Goal: Transaction & Acquisition: Obtain resource

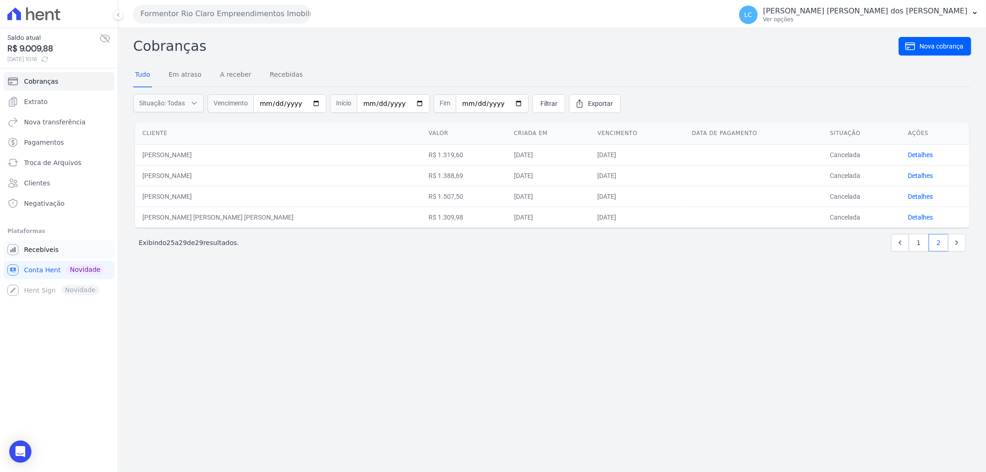
click at [39, 251] on span "Recebíveis" at bounding box center [41, 249] width 35 height 9
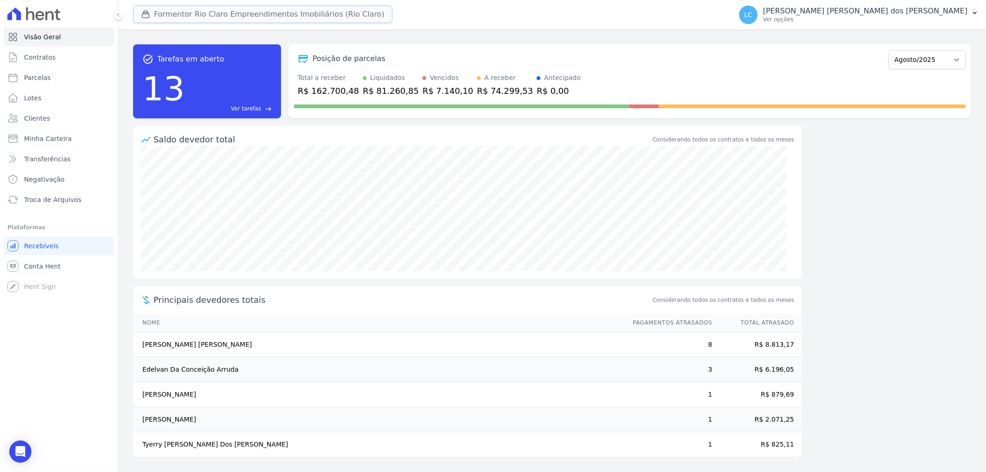
click at [197, 17] on button "Formentor Rio Claro Empreendimentos Imobiliários (Rio Claro)" at bounding box center [262, 15] width 259 height 18
drag, startPoint x: 172, startPoint y: 16, endPoint x: 157, endPoint y: 16, distance: 15.2
click at [169, 16] on button "Formentor Rio Claro Empreendimentos Imobiliários (Rio Claro)" at bounding box center [262, 15] width 259 height 18
drag, startPoint x: 154, startPoint y: 16, endPoint x: 117, endPoint y: 48, distance: 49.1
click at [153, 16] on button "Formentor Rio Claro Empreendimentos Imobiliários (Rio Claro)" at bounding box center [262, 15] width 259 height 18
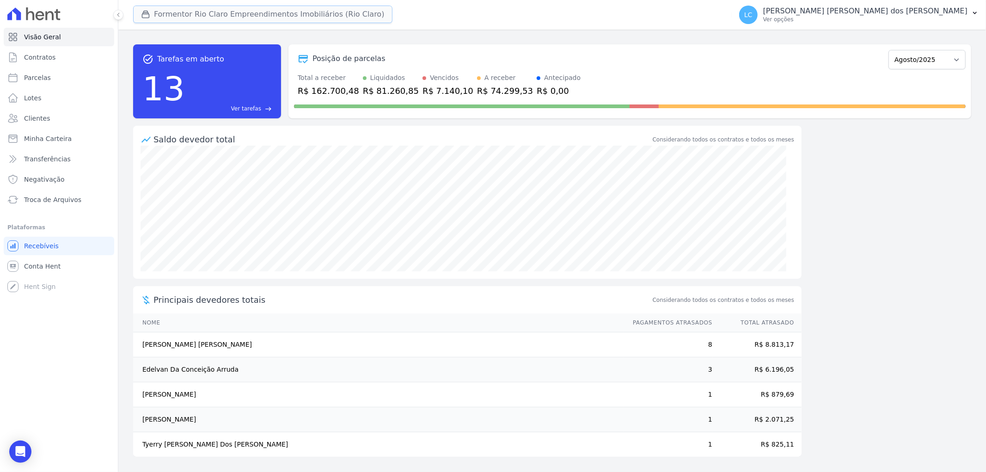
click at [219, 8] on button "Formentor Rio Claro Empreendimentos Imobiliários (Rio Claro)" at bounding box center [262, 15] width 259 height 18
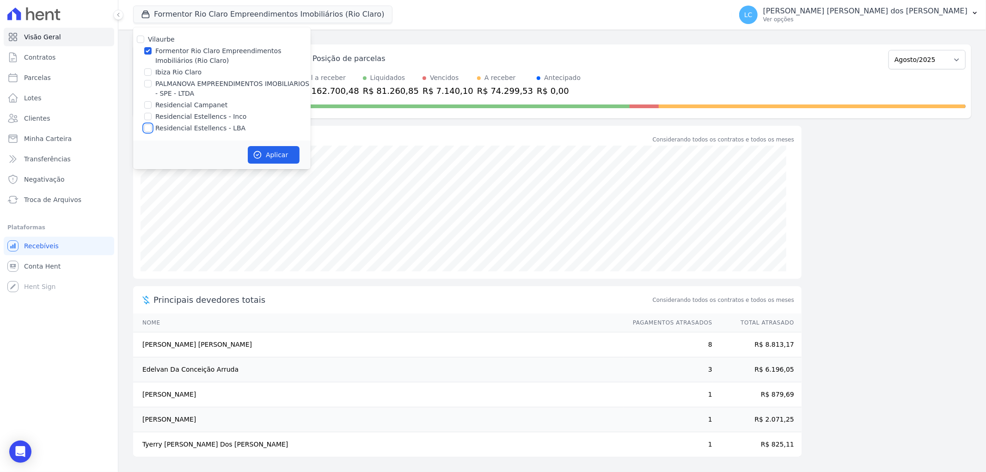
click at [150, 128] on input "Residencial Estellencs - LBA" at bounding box center [147, 127] width 7 height 7
checkbox input "true"
click at [148, 49] on input "Formentor Rio Claro Empreendimentos Imobiliários (Rio Claro)" at bounding box center [147, 50] width 7 height 7
checkbox input "false"
click at [282, 153] on button "Aplicar" at bounding box center [274, 155] width 52 height 18
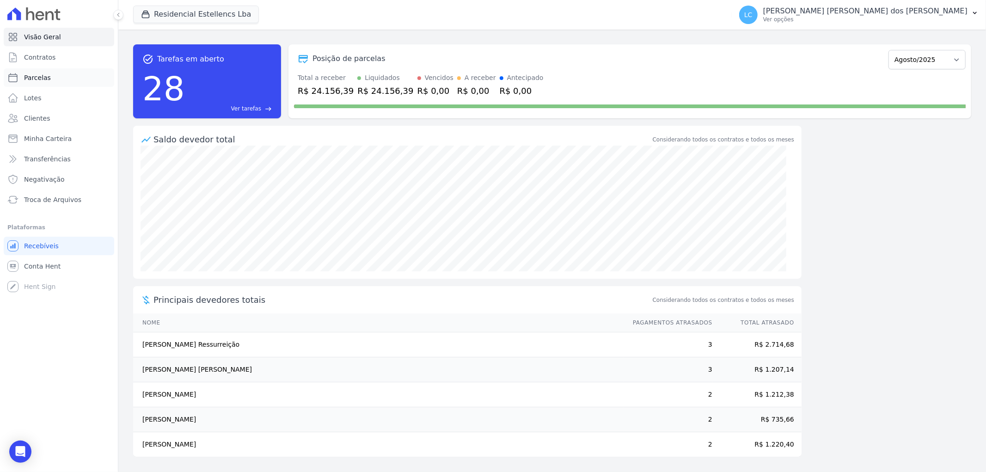
drag, startPoint x: 25, startPoint y: 82, endPoint x: 19, endPoint y: 81, distance: 6.1
click at [25, 81] on span "Parcelas" at bounding box center [37, 77] width 27 height 9
select select
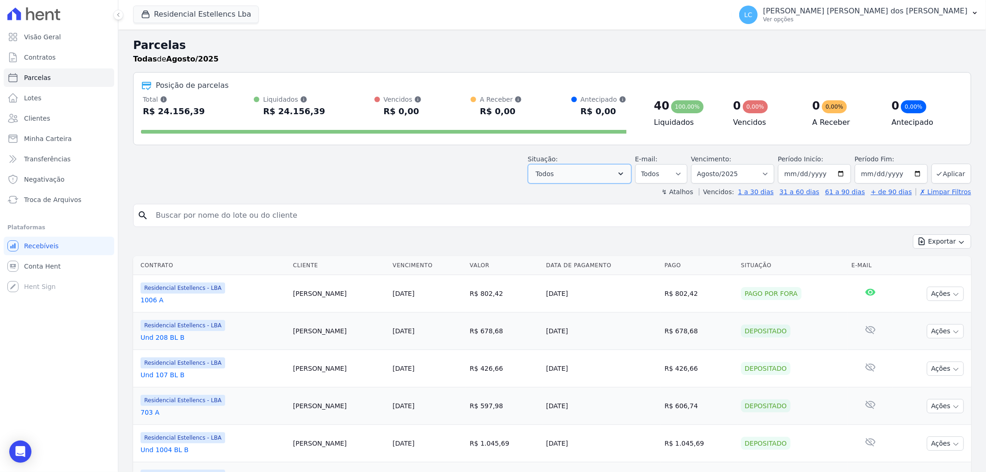
click at [623, 174] on icon "button" at bounding box center [620, 173] width 5 height 3
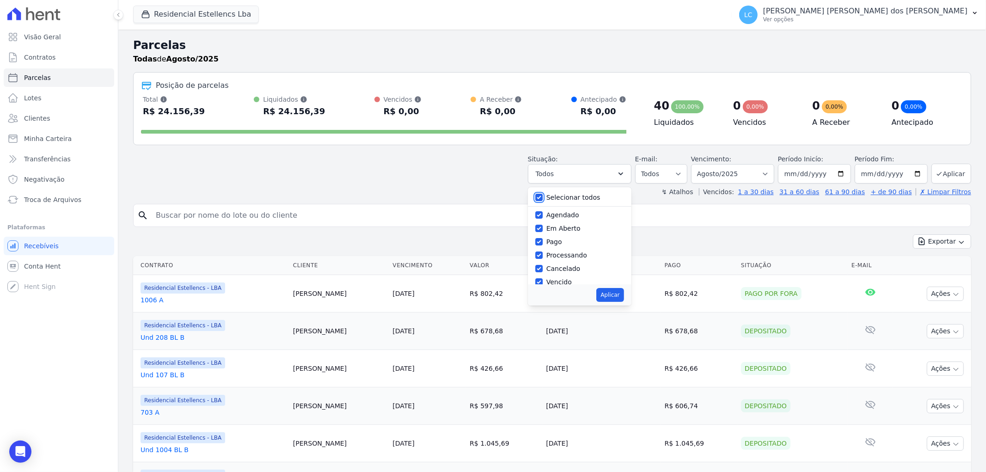
click at [543, 197] on input "Selecionar todos" at bounding box center [538, 197] width 7 height 7
checkbox input "false"
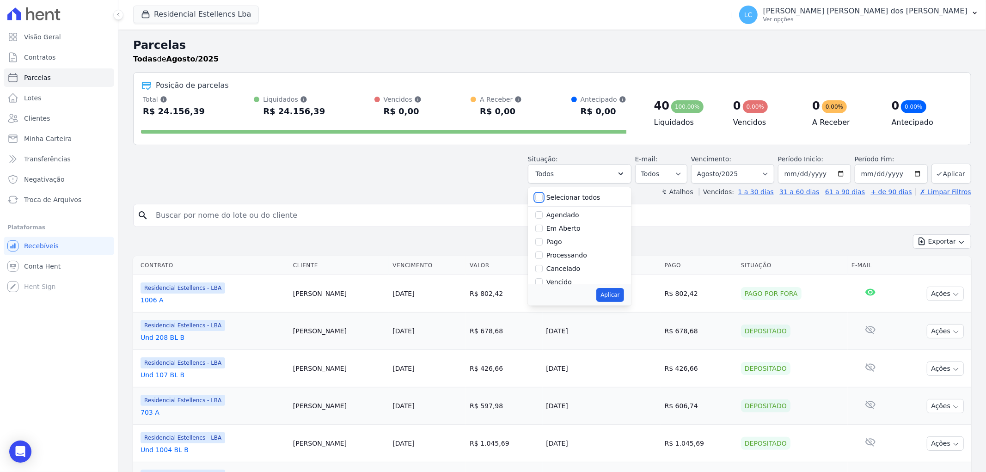
checkbox input "false"
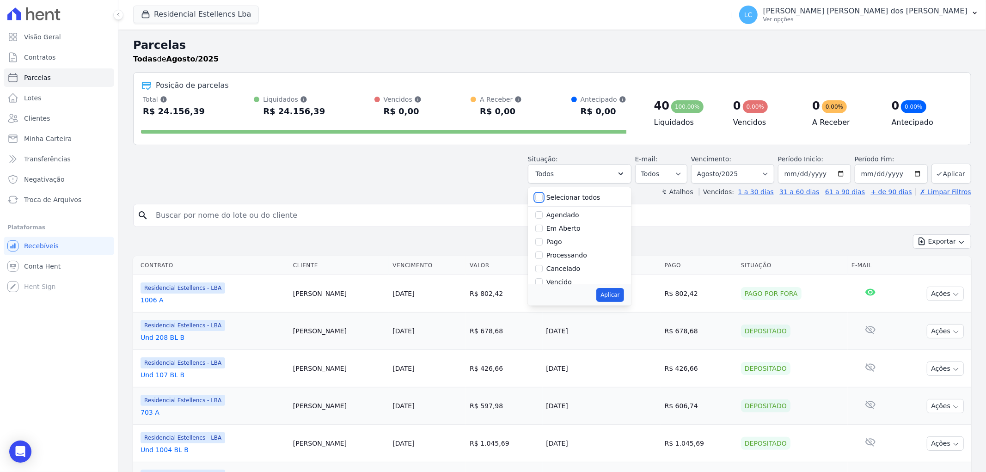
checkbox input "false"
click at [543, 229] on input "Em Aberto" at bounding box center [538, 228] width 7 height 7
checkbox input "true"
click at [613, 296] on button "Aplicar" at bounding box center [609, 295] width 27 height 14
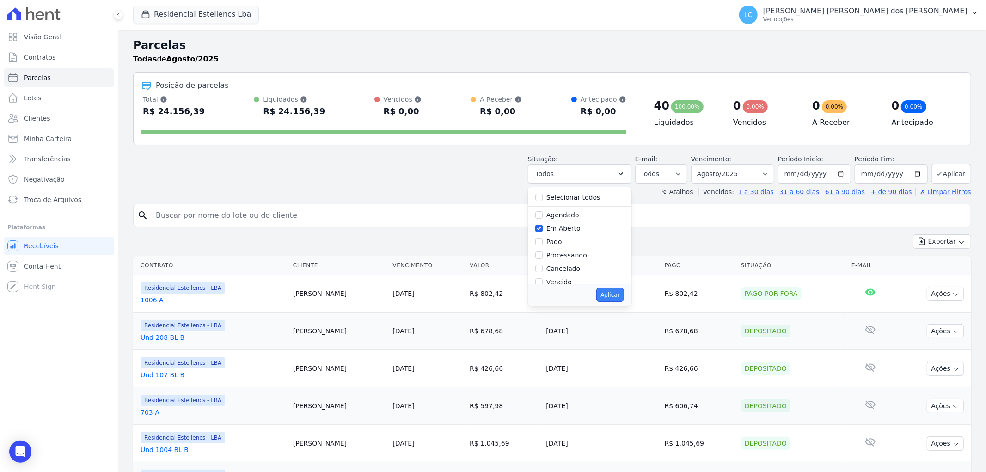
select select "pending"
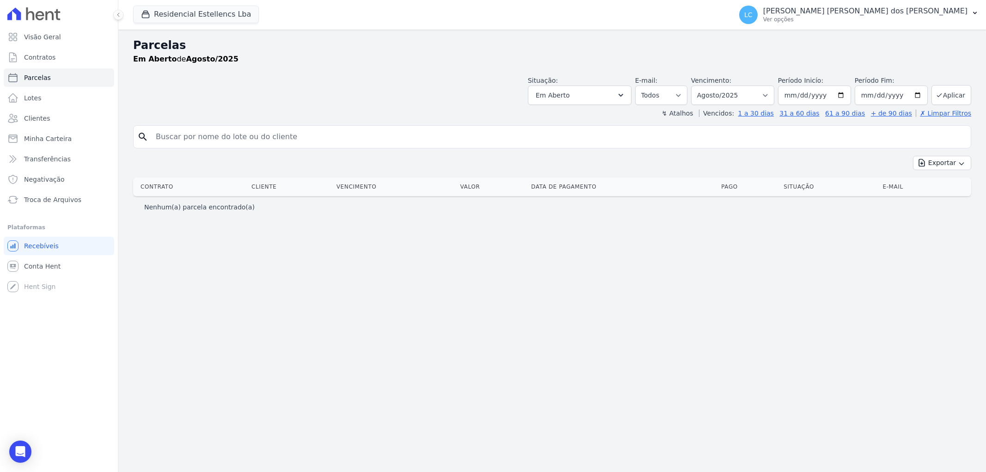
select select
click at [625, 95] on icon "button" at bounding box center [620, 95] width 9 height 9
click at [543, 150] on input "Em Aberto" at bounding box center [538, 149] width 7 height 7
checkbox input "false"
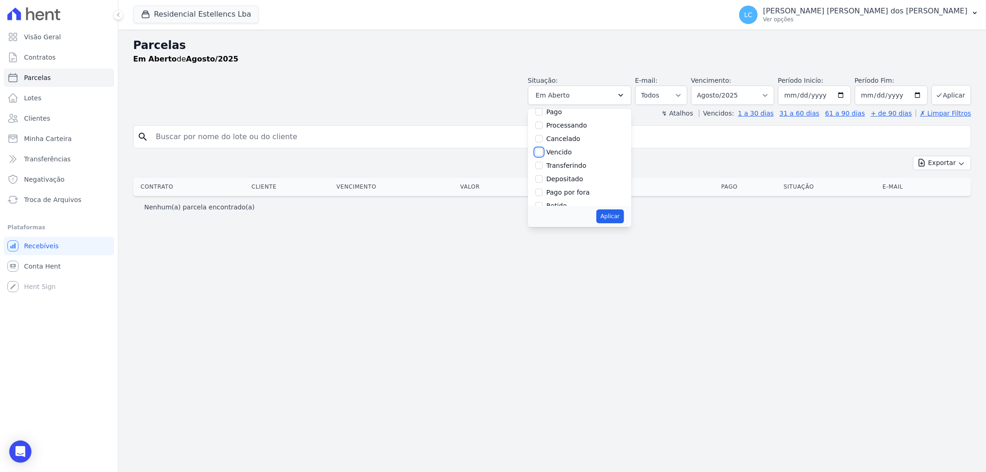
click at [543, 152] on input "Vencido" at bounding box center [538, 151] width 7 height 7
checkbox input "true"
click at [621, 218] on button "Aplicar" at bounding box center [609, 216] width 27 height 14
select select "overdue"
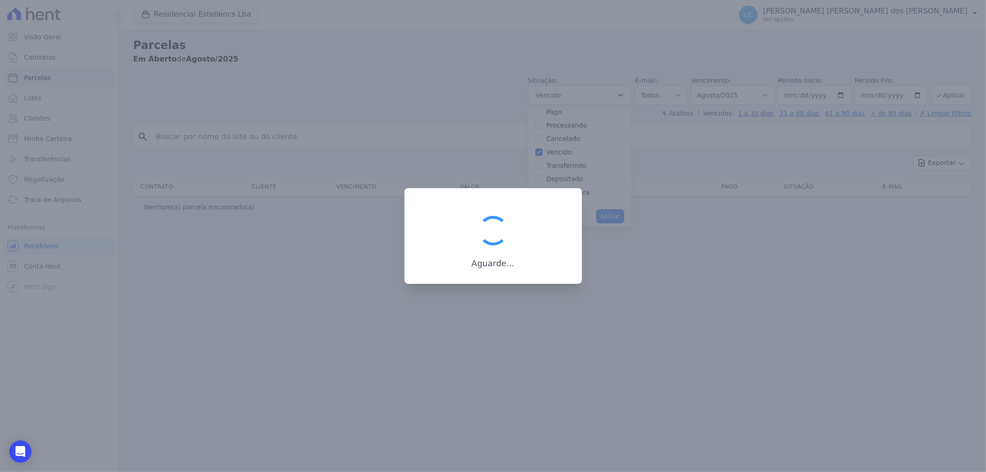
scroll to position [18, 0]
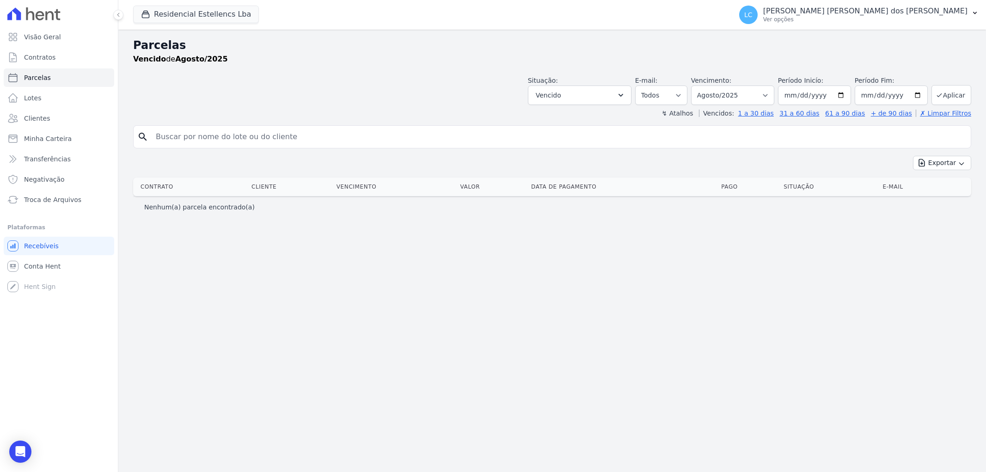
select select
click at [625, 96] on icon "button" at bounding box center [620, 95] width 9 height 9
click at [543, 151] on input "Em Aberto" at bounding box center [538, 149] width 7 height 7
checkbox input "true"
click at [543, 201] on input "Vencido" at bounding box center [538, 203] width 7 height 7
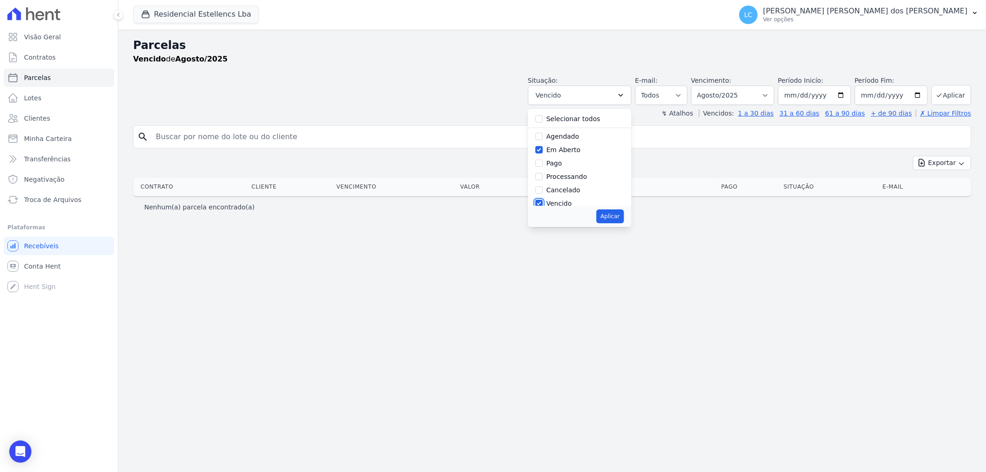
checkbox input "false"
click at [623, 219] on button "Aplicar" at bounding box center [609, 216] width 27 height 14
select select "pending"
select select
click at [55, 262] on span "Conta Hent" at bounding box center [42, 266] width 37 height 9
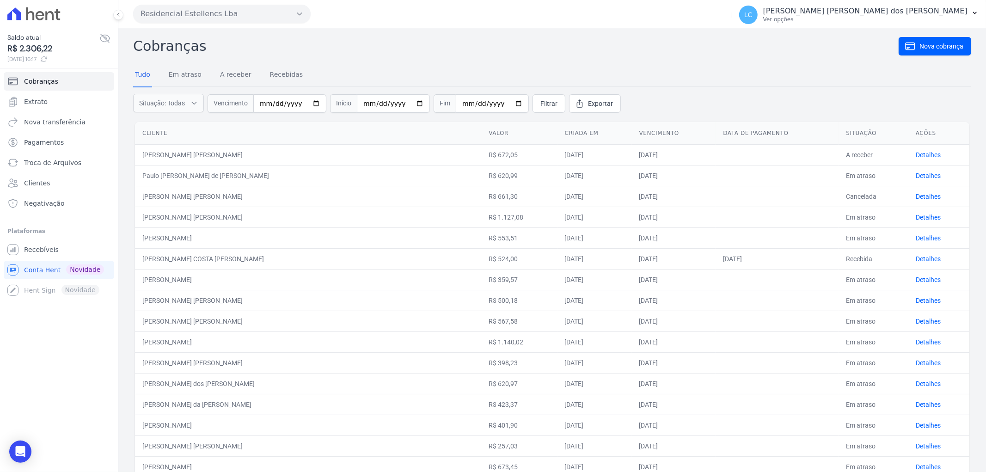
drag, startPoint x: 258, startPoint y: 175, endPoint x: 249, endPoint y: 175, distance: 9.2
click at [257, 175] on td "Paulo [PERSON_NAME] de [PERSON_NAME]" at bounding box center [308, 175] width 346 height 21
drag, startPoint x: 255, startPoint y: 173, endPoint x: 132, endPoint y: 175, distance: 122.9
click at [132, 175] on div "Cobranças Nova cobrança Tudo Em atraso A receber Recebidas Situação: Todas Em a…" at bounding box center [551, 367] width 867 height 678
click at [43, 252] on span "Recebíveis" at bounding box center [41, 249] width 35 height 9
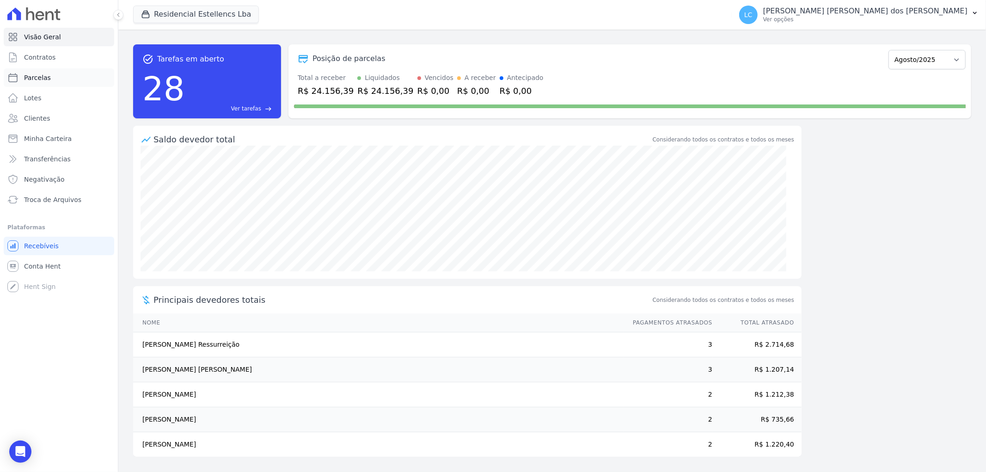
click at [35, 77] on span "Parcelas" at bounding box center [37, 77] width 27 height 9
select select
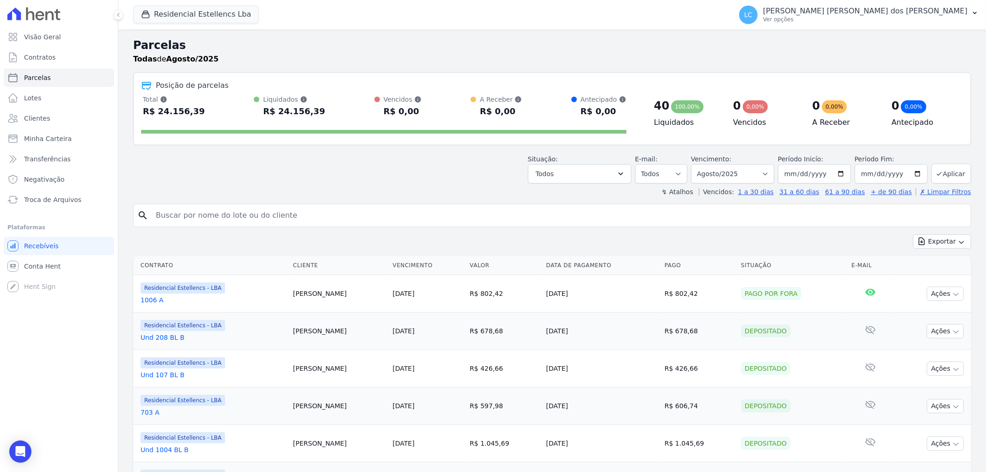
click at [216, 213] on input "search" at bounding box center [558, 215] width 817 height 18
paste input "[PERSON_NAME]"
type input "[PERSON_NAME]"
select select
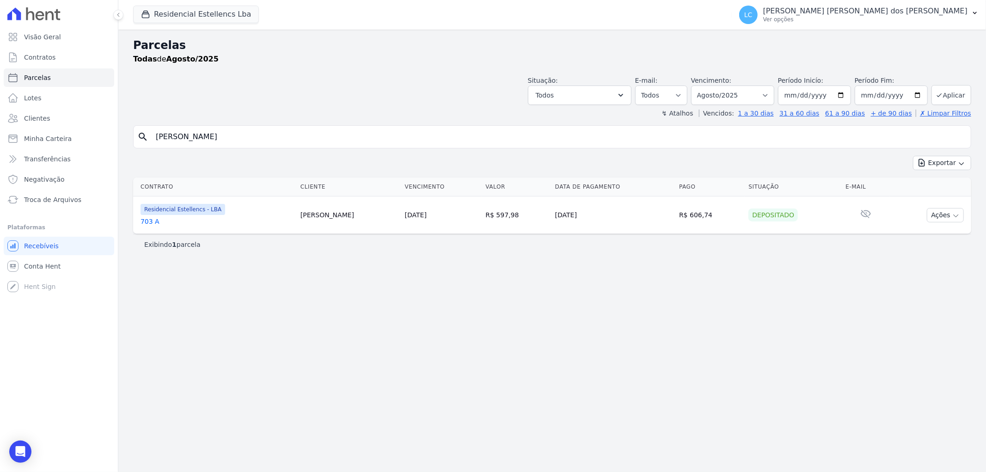
click at [278, 136] on input "[PERSON_NAME]" at bounding box center [558, 137] width 817 height 18
type input "Clevio"
select select
click at [69, 257] on link "Conta Hent" at bounding box center [59, 266] width 110 height 18
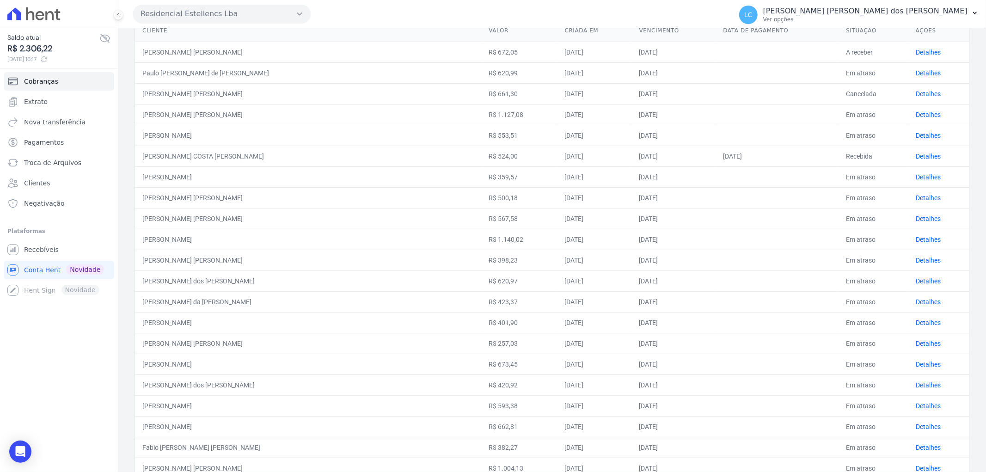
scroll to position [154, 0]
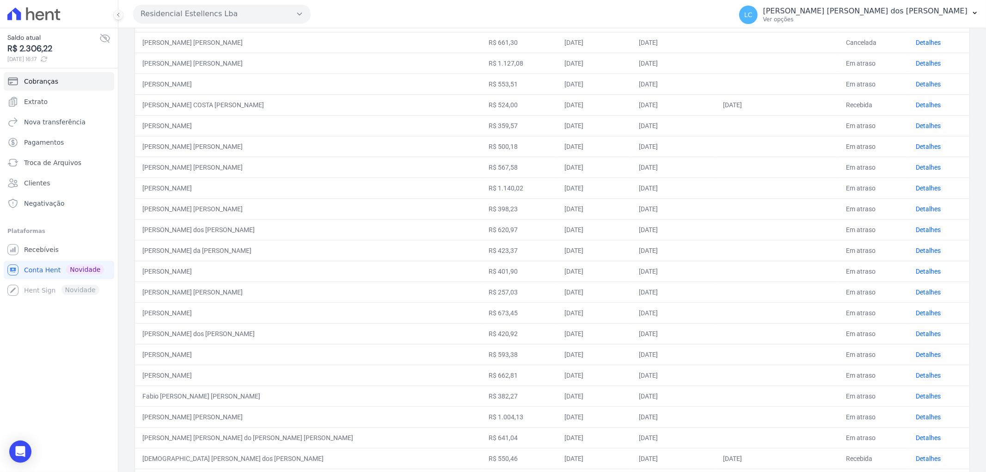
click at [908, 406] on td "Detalhes" at bounding box center [938, 395] width 61 height 21
click at [915, 355] on link "Detalhes" at bounding box center [927, 354] width 25 height 7
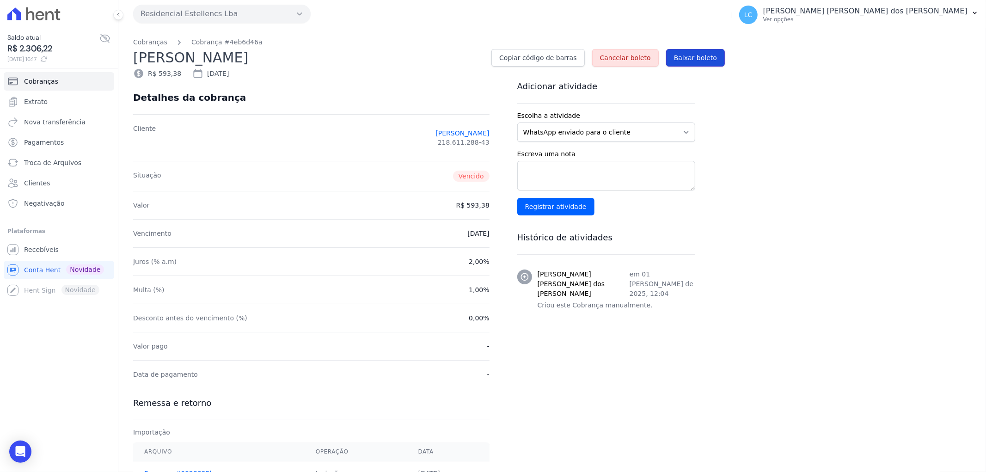
click at [700, 57] on span "Baixar boleto" at bounding box center [695, 57] width 43 height 9
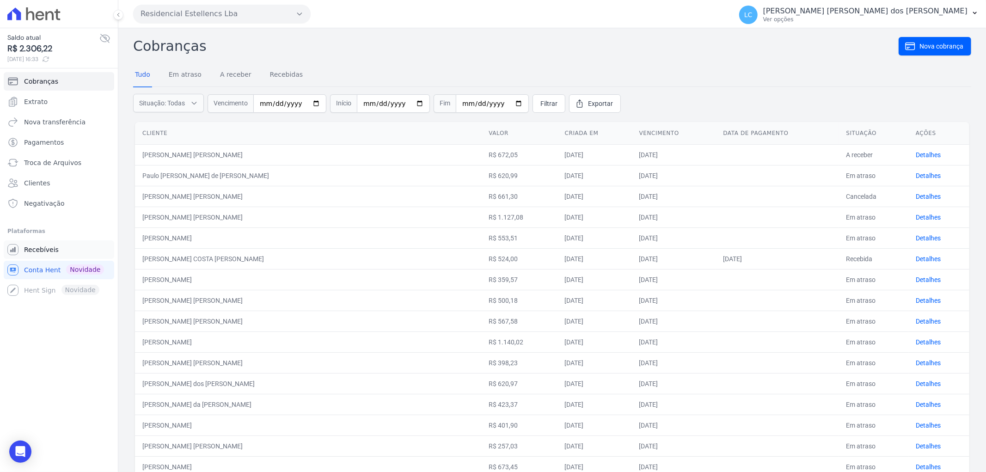
click at [49, 245] on span "Recebíveis" at bounding box center [41, 249] width 35 height 9
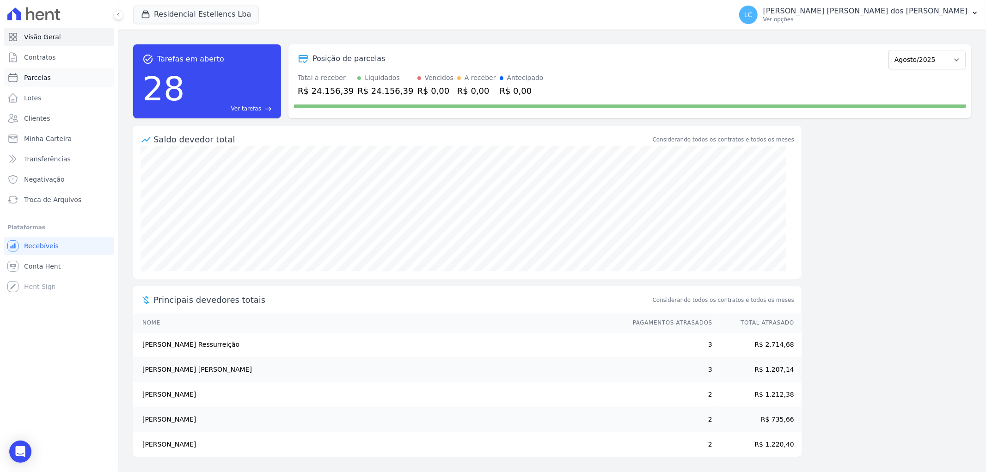
click at [67, 71] on link "Parcelas" at bounding box center [59, 77] width 110 height 18
select select
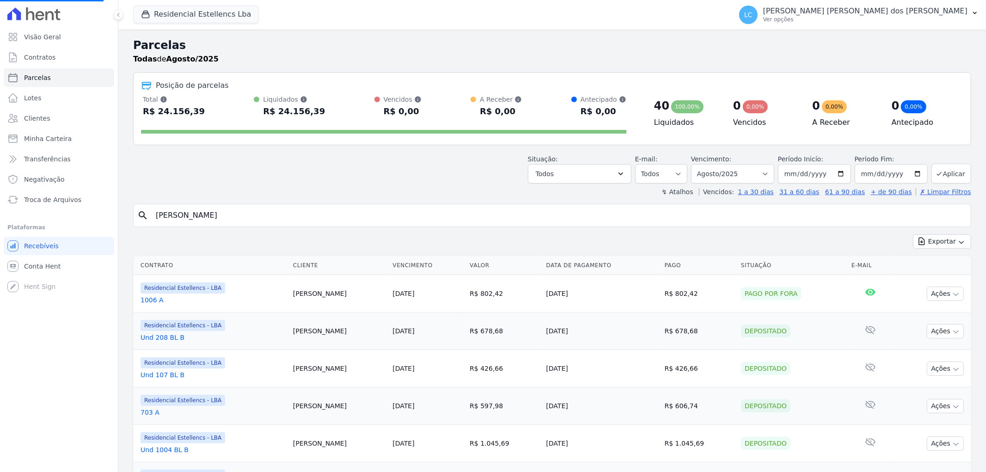
select select
drag, startPoint x: 288, startPoint y: 216, endPoint x: 281, endPoint y: 216, distance: 6.9
click at [281, 216] on input "search" at bounding box center [558, 215] width 817 height 18
type input "[PERSON_NAME]"
select select
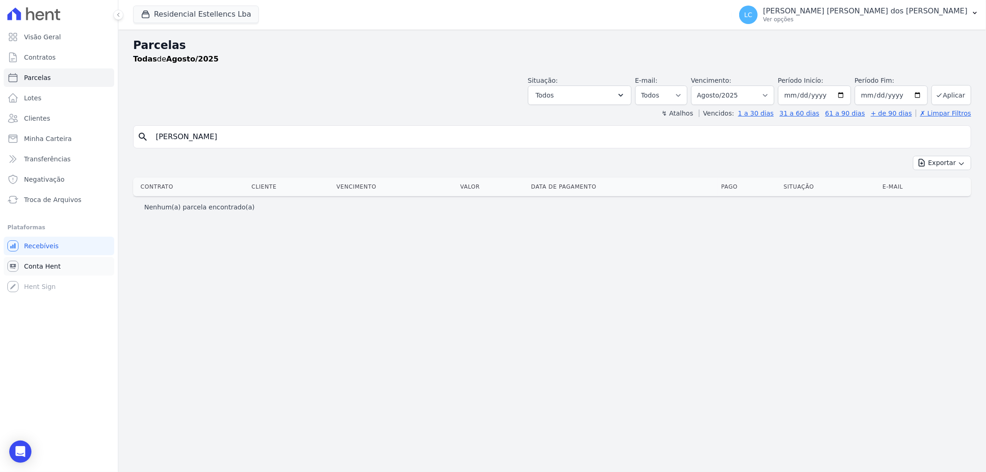
click at [28, 263] on span "Conta Hent" at bounding box center [42, 266] width 37 height 9
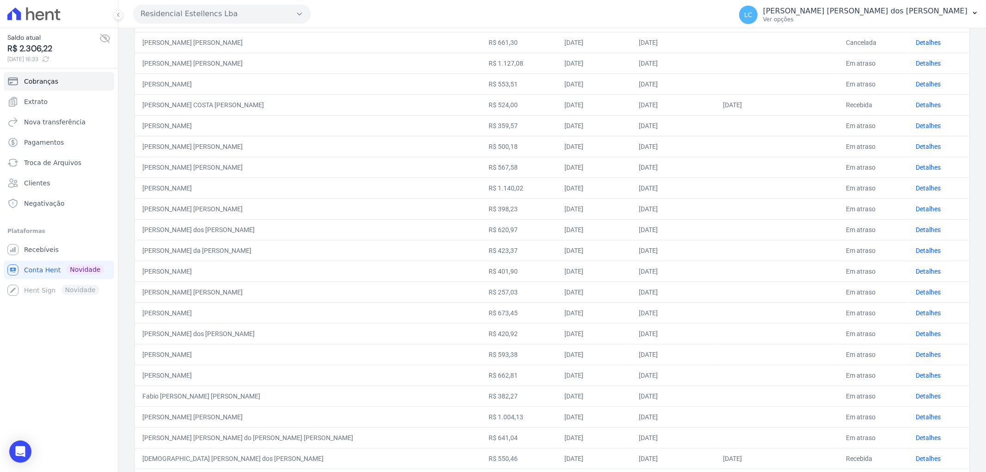
scroll to position [236, 0]
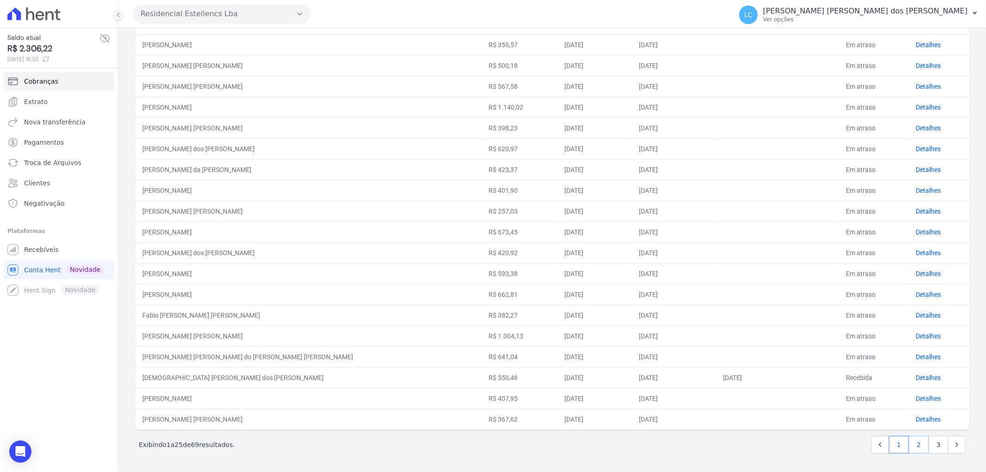
click at [917, 446] on link "2" at bounding box center [918, 445] width 20 height 18
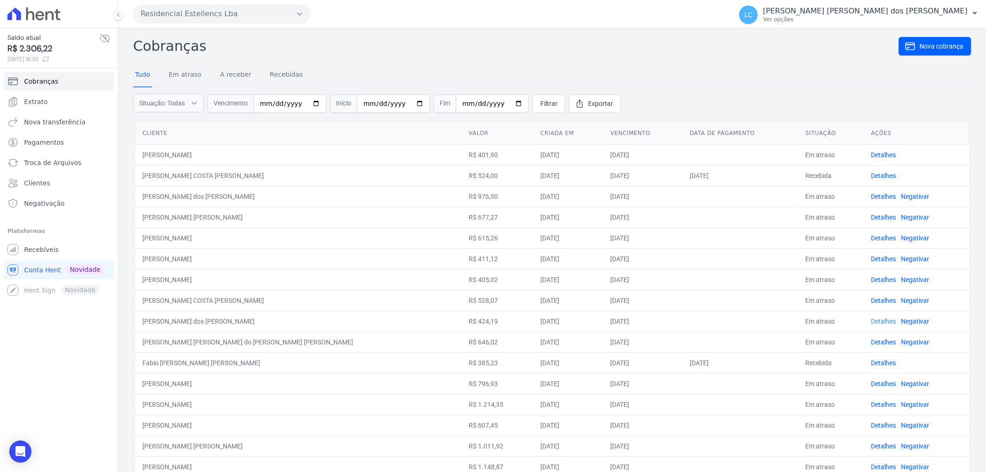
click at [871, 319] on link "Detalhes" at bounding box center [883, 320] width 25 height 7
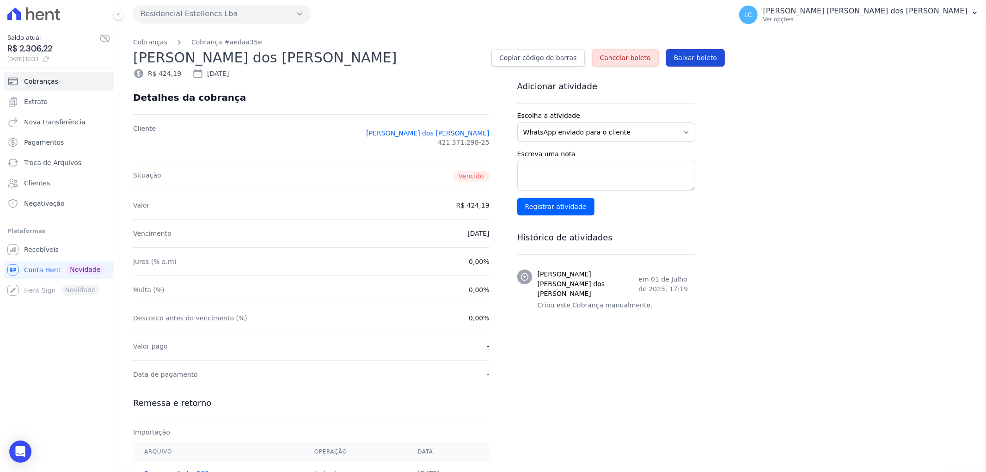
click at [706, 57] on span "Baixar boleto" at bounding box center [695, 57] width 43 height 9
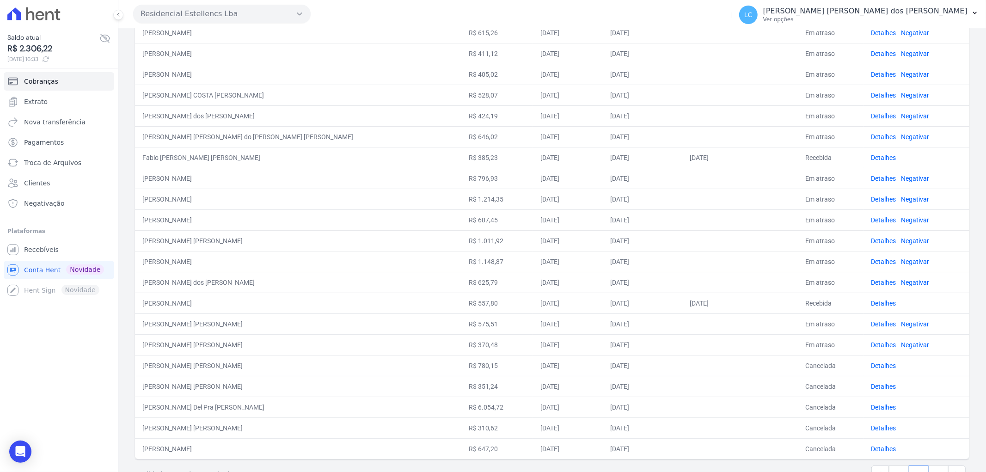
scroll to position [236, 0]
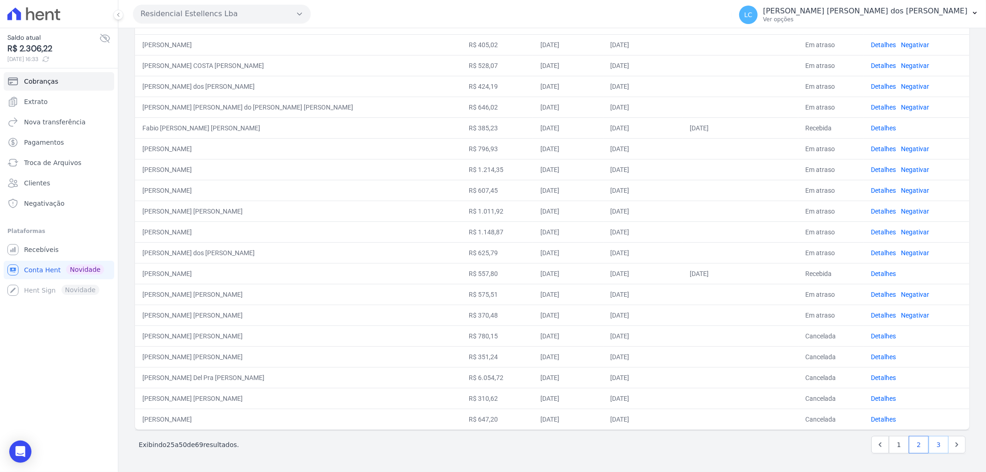
click at [928, 440] on link "3" at bounding box center [938, 445] width 20 height 18
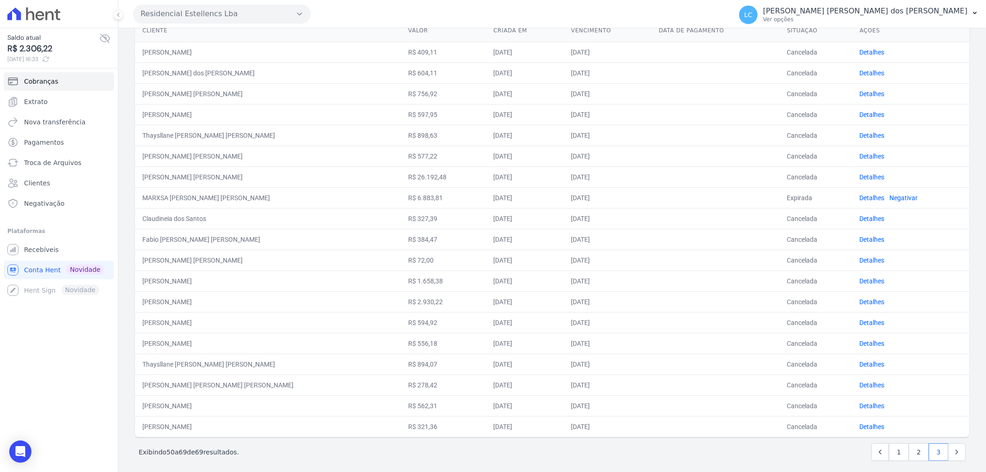
scroll to position [110, 0]
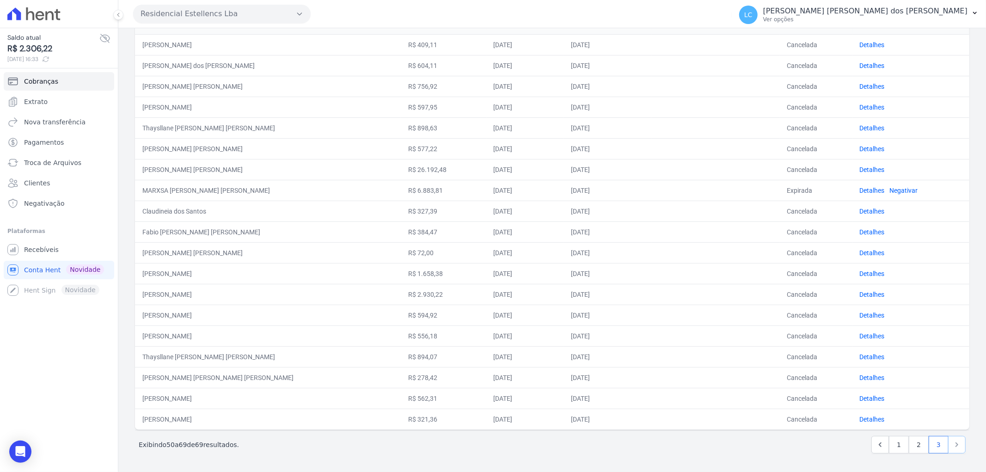
click at [952, 445] on icon "Next" at bounding box center [956, 444] width 9 height 9
click at [952, 443] on icon "Next" at bounding box center [956, 444] width 9 height 9
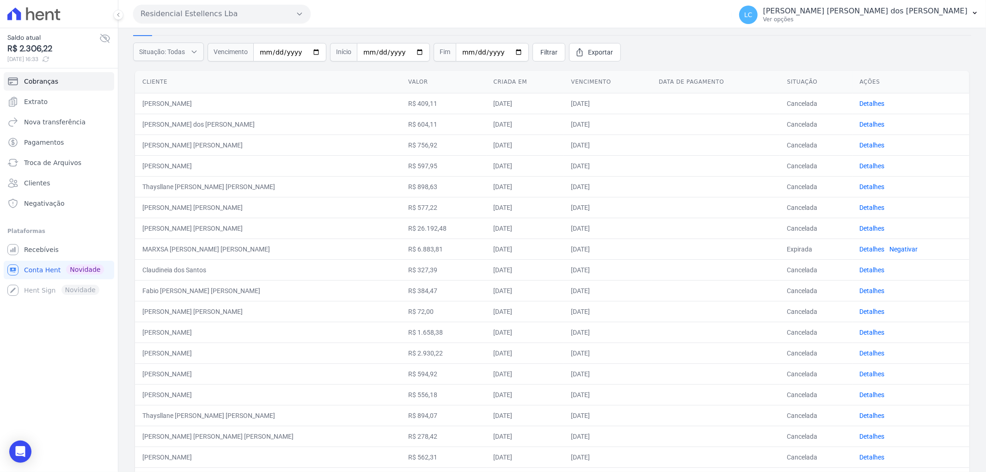
scroll to position [103, 0]
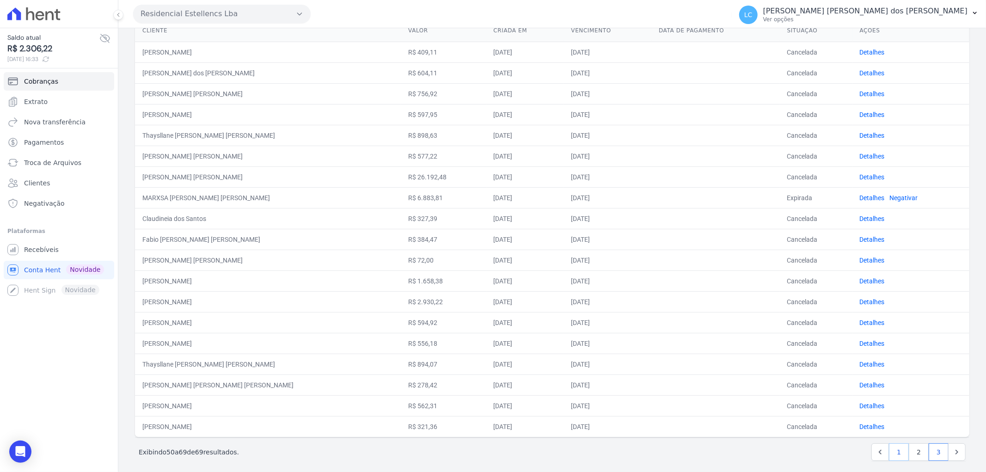
click at [892, 451] on link "1" at bounding box center [899, 452] width 20 height 18
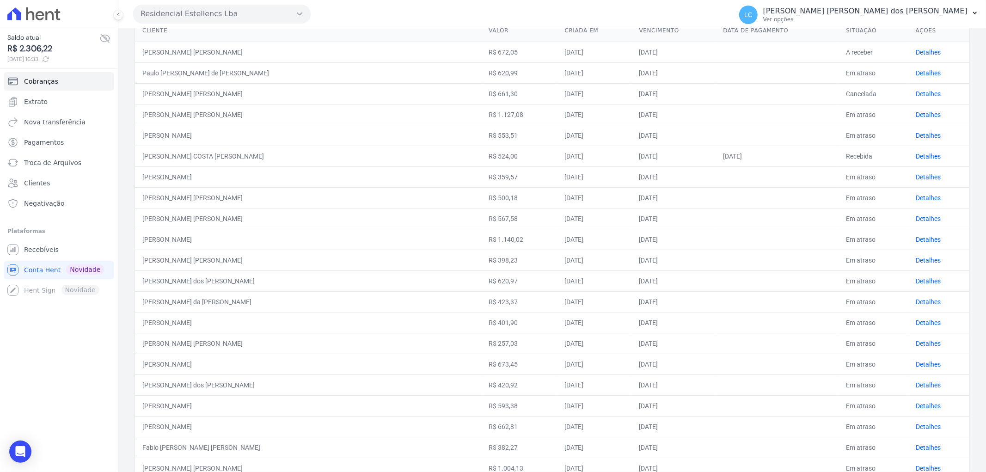
scroll to position [154, 0]
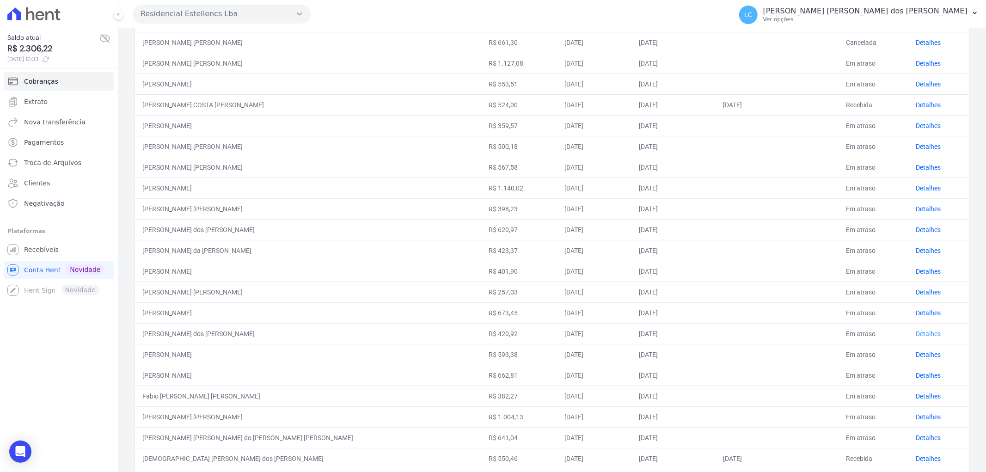
click at [915, 330] on link "Detalhes" at bounding box center [927, 333] width 25 height 7
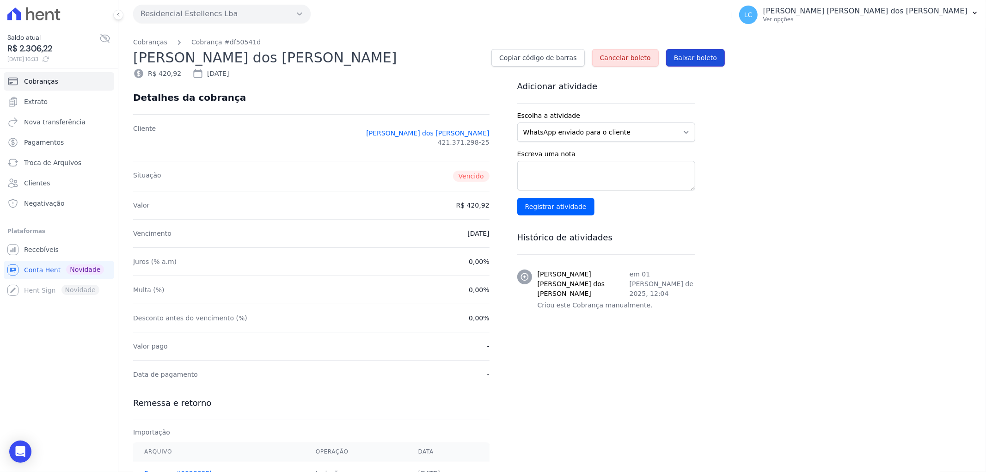
click at [695, 54] on span "Baixar boleto" at bounding box center [695, 57] width 43 height 9
